Goal: Task Accomplishment & Management: Use online tool/utility

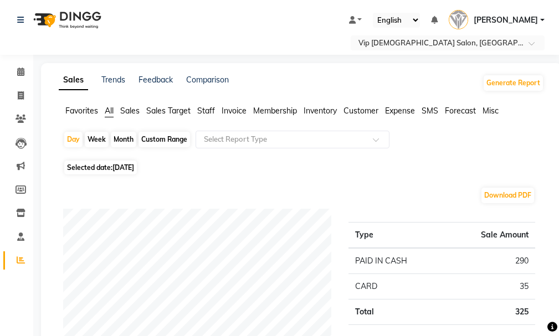
click at [23, 263] on icon at bounding box center [21, 260] width 8 height 8
